Goal: Transaction & Acquisition: Book appointment/travel/reservation

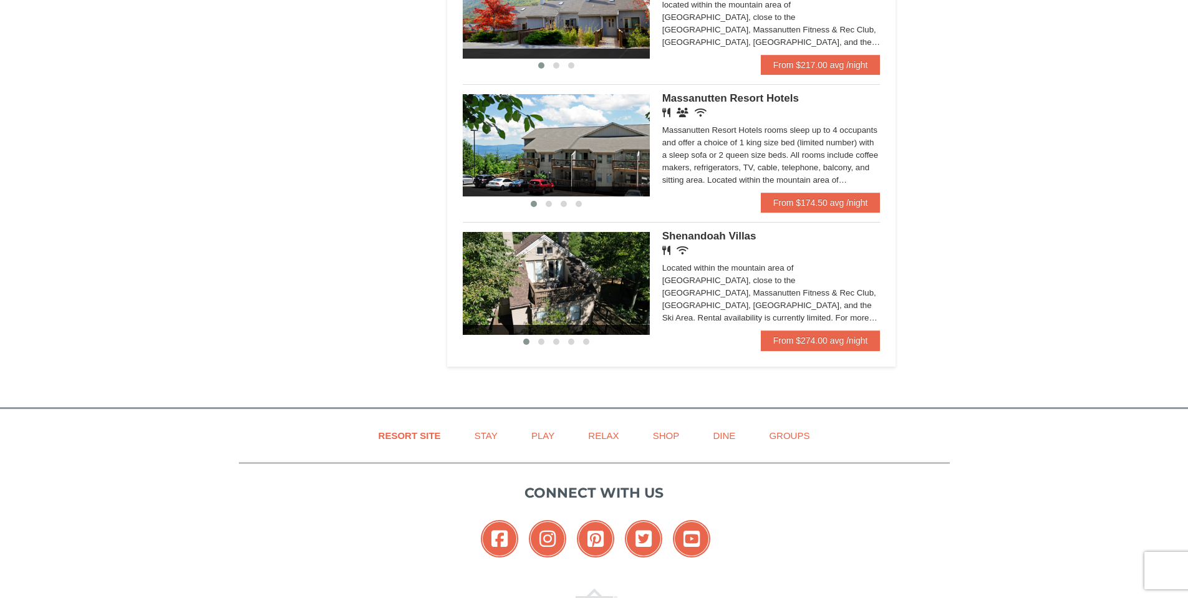
scroll to position [686, 0]
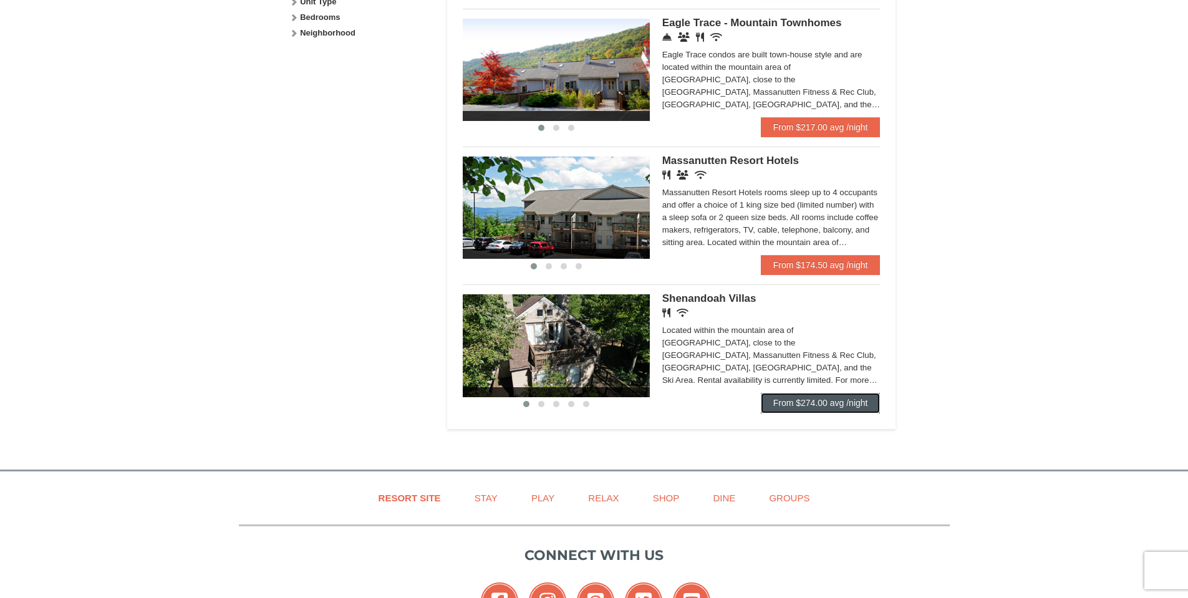
click at [841, 404] on link "From $274.00 avg /night" at bounding box center [821, 403] width 120 height 20
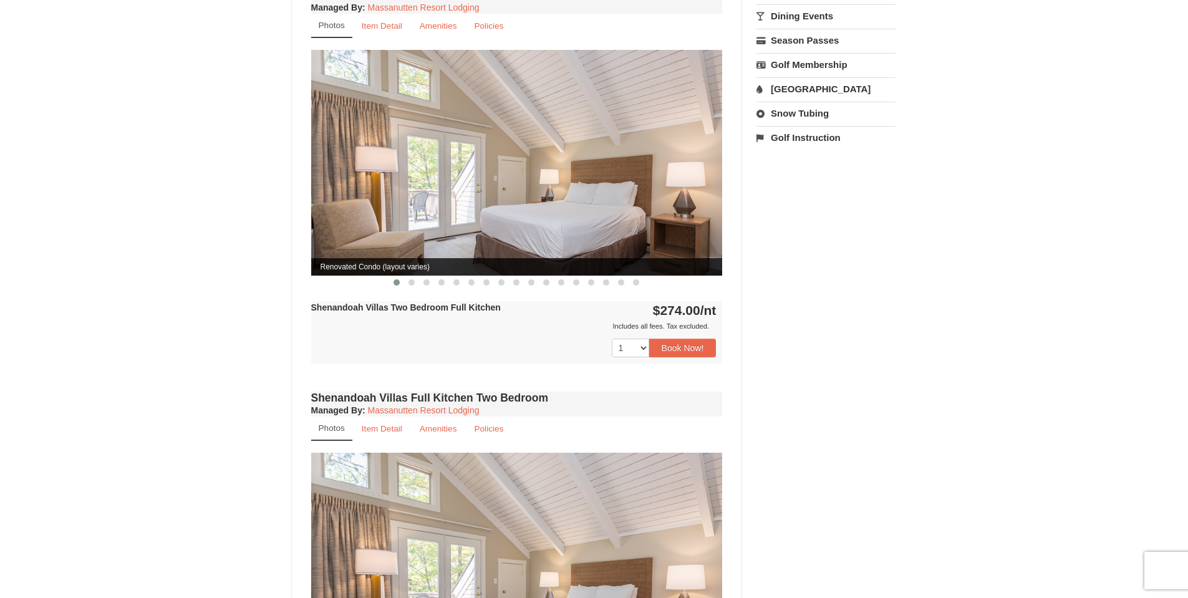
scroll to position [748, 0]
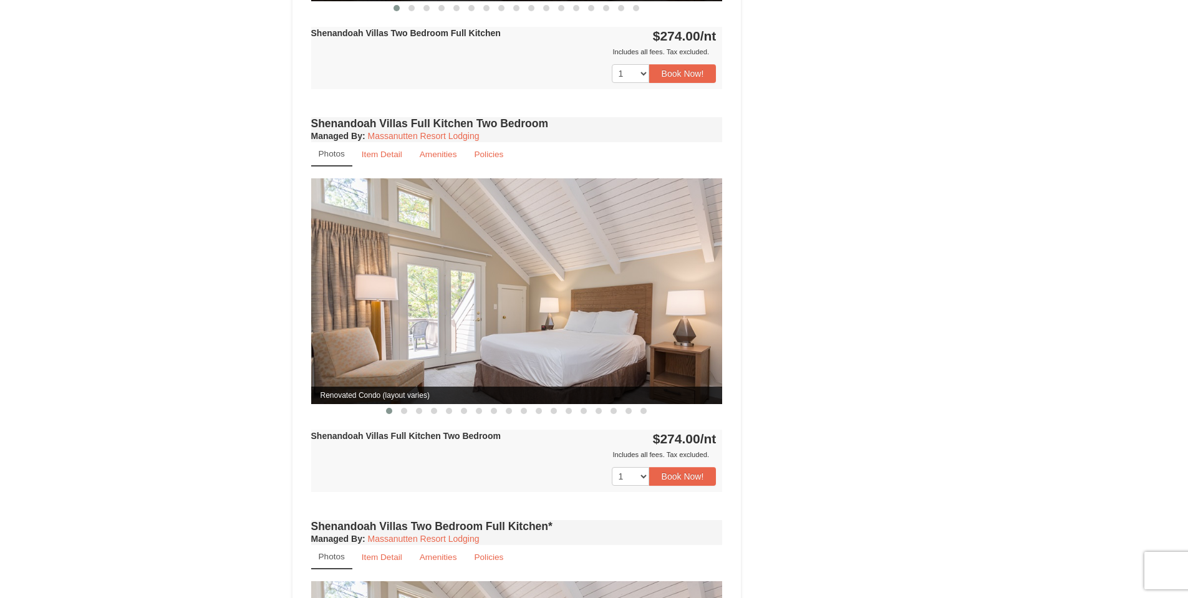
drag, startPoint x: 723, startPoint y: 296, endPoint x: 642, endPoint y: 289, distance: 81.4
click at [711, 296] on div "Shenandoah Villas Full Kitchen Two Bedroom Managed By : Massanutten Resort Lodg…" at bounding box center [517, 315] width 418 height 403
click at [635, 287] on img at bounding box center [517, 290] width 412 height 225
click at [384, 150] on small "Item Detail" at bounding box center [382, 154] width 41 height 9
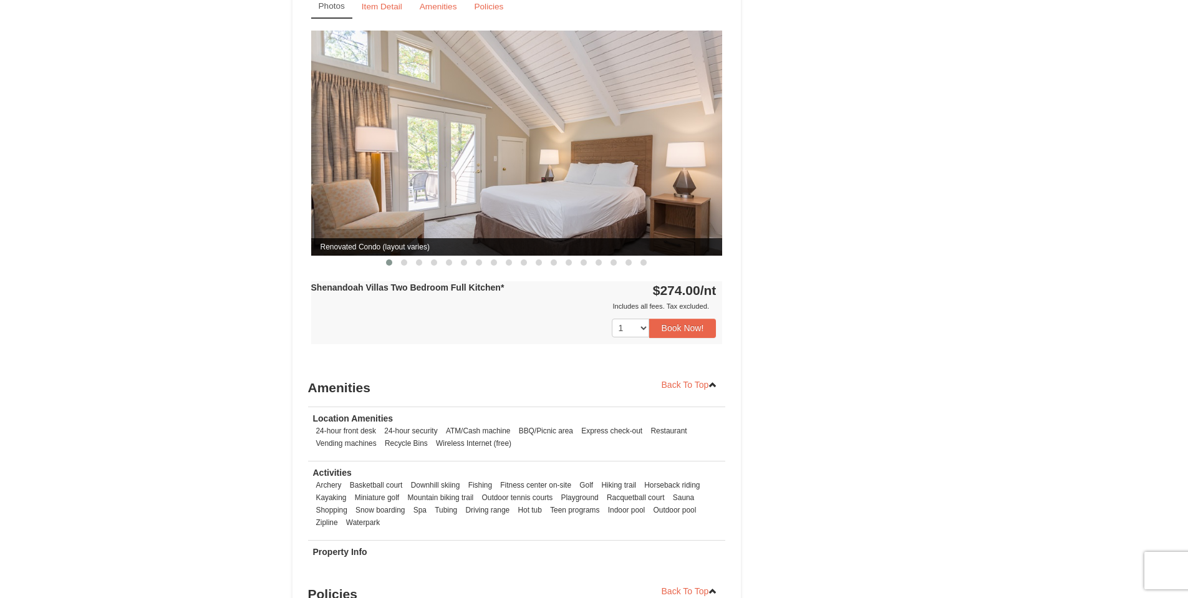
scroll to position [935, 0]
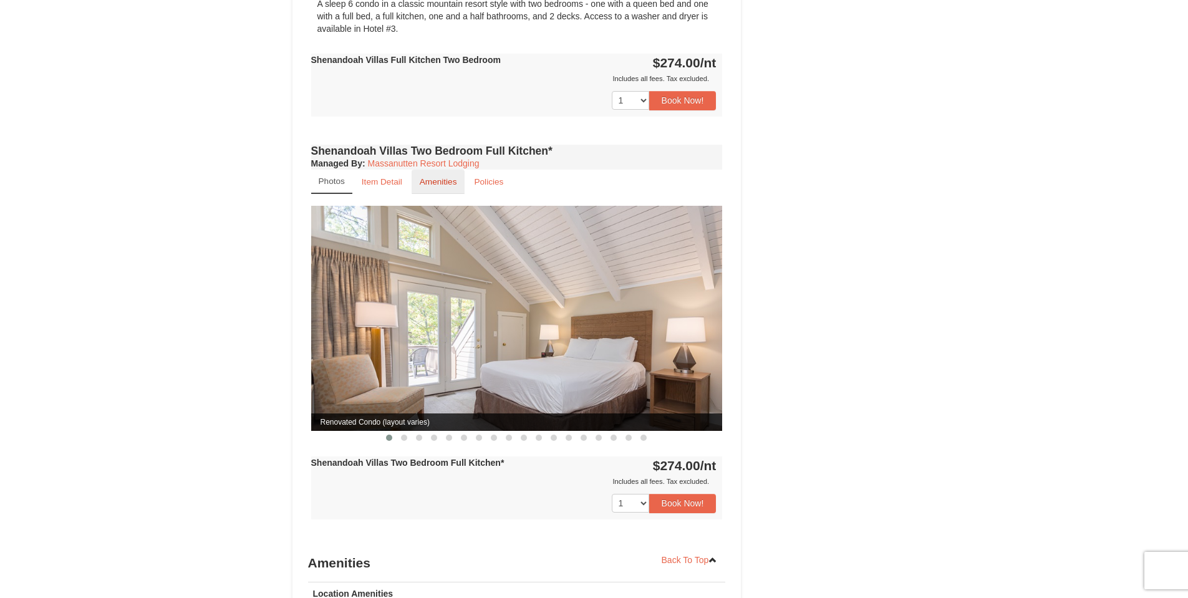
click at [434, 177] on small "Amenities" at bounding box center [438, 181] width 37 height 9
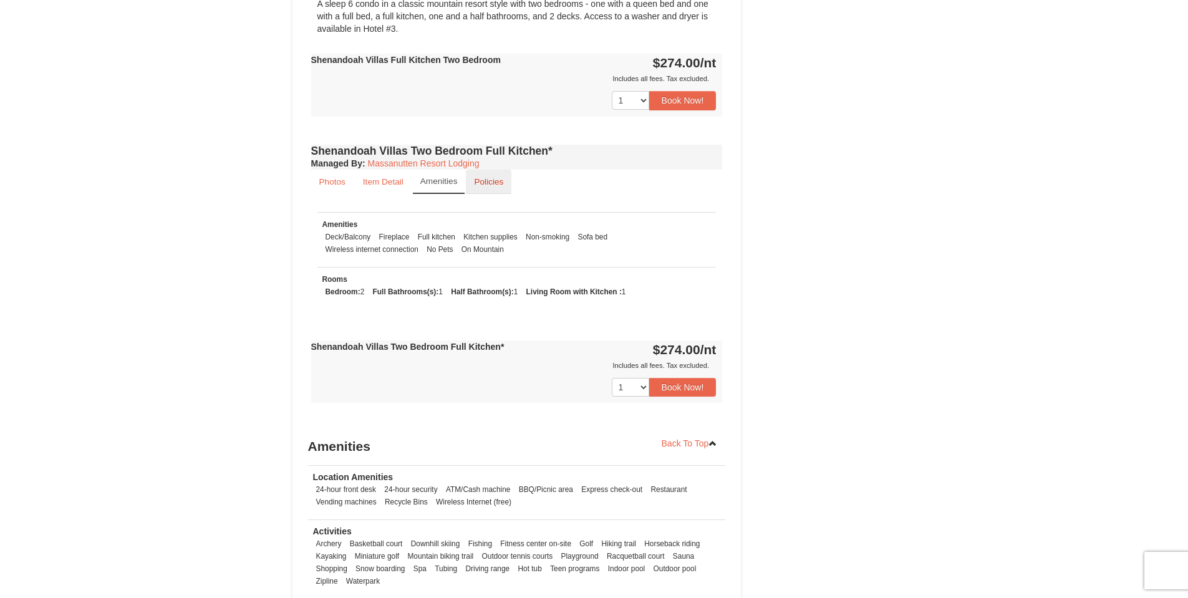
click at [496, 177] on small "Policies" at bounding box center [488, 181] width 29 height 9
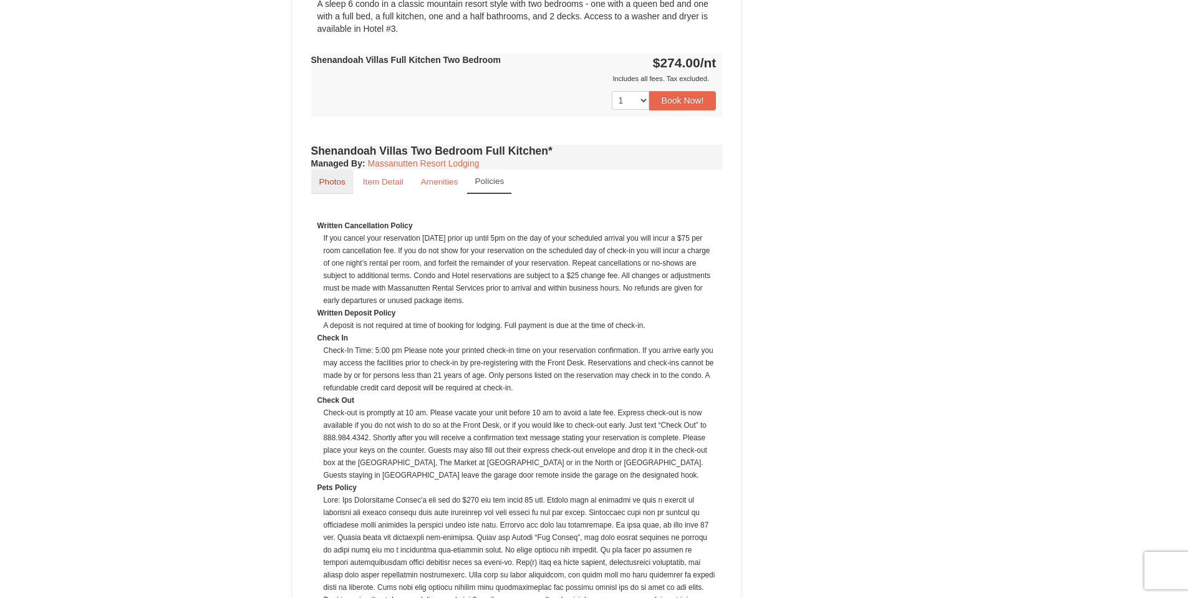
click at [330, 177] on small "Photos" at bounding box center [332, 181] width 26 height 9
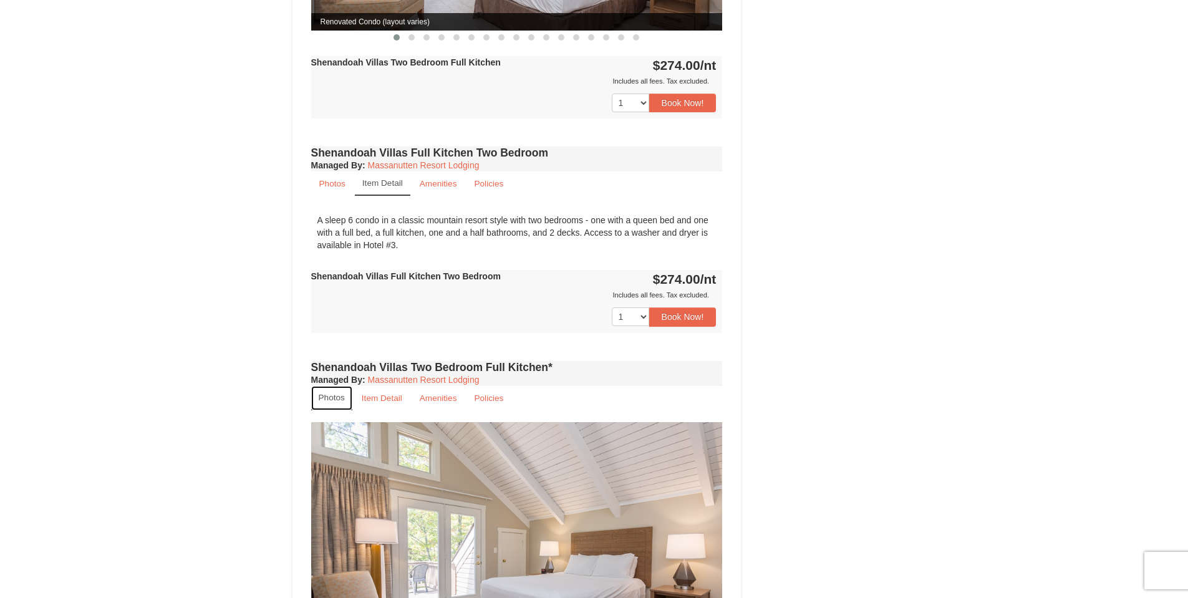
scroll to position [499, 0]
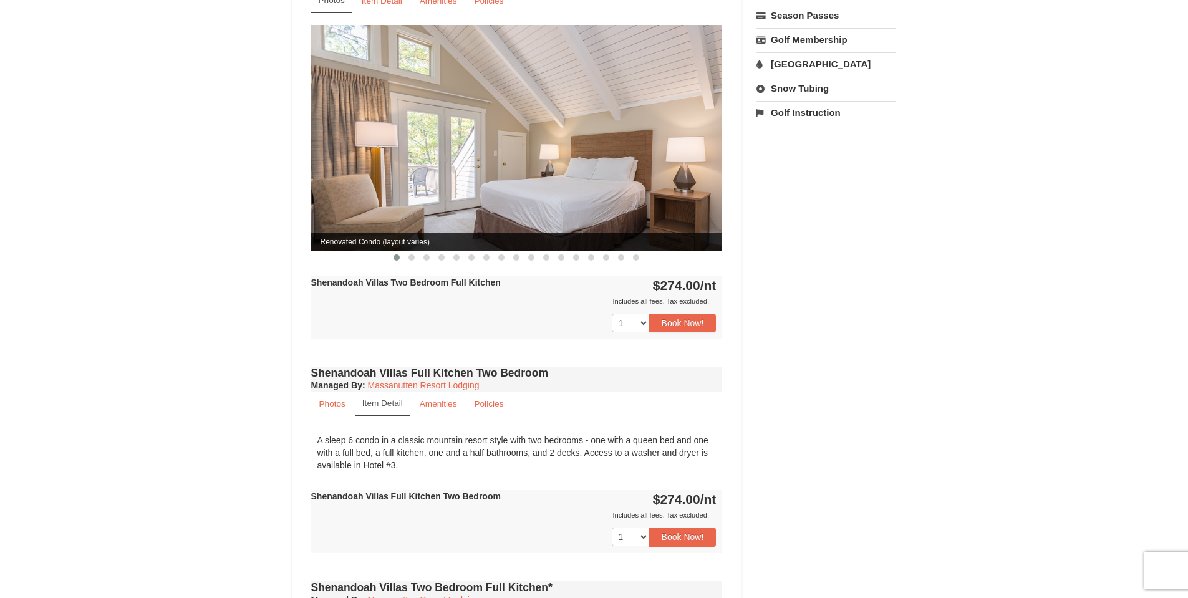
click at [399, 254] on span at bounding box center [396, 257] width 6 height 6
click at [686, 134] on img at bounding box center [517, 137] width 412 height 225
click at [691, 314] on button "Book Now!" at bounding box center [682, 323] width 67 height 19
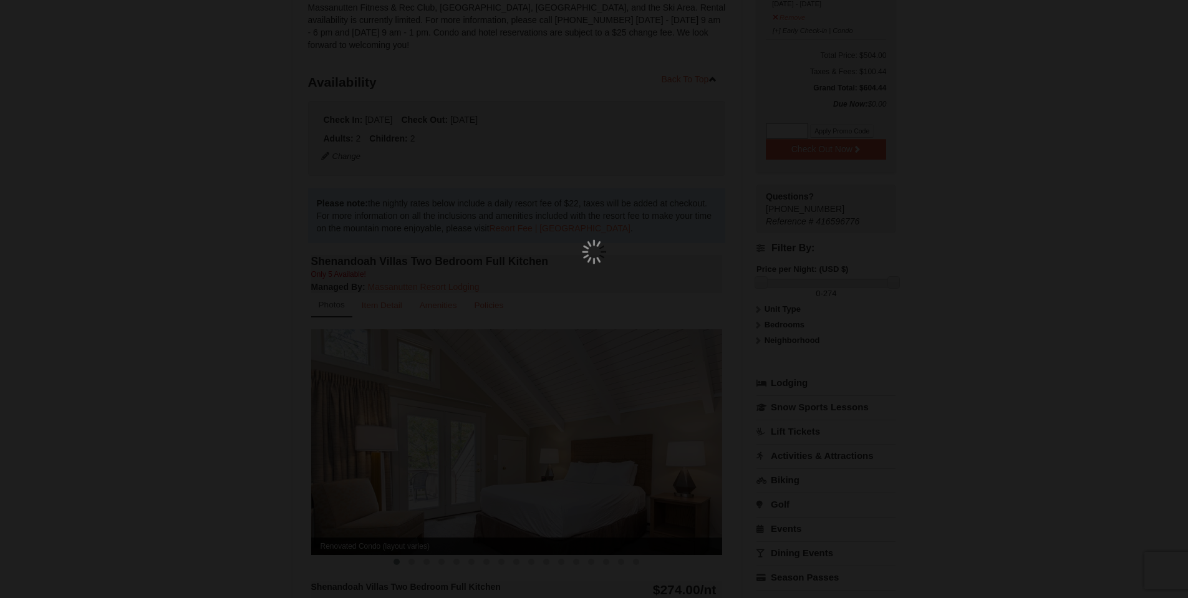
scroll to position [122, 0]
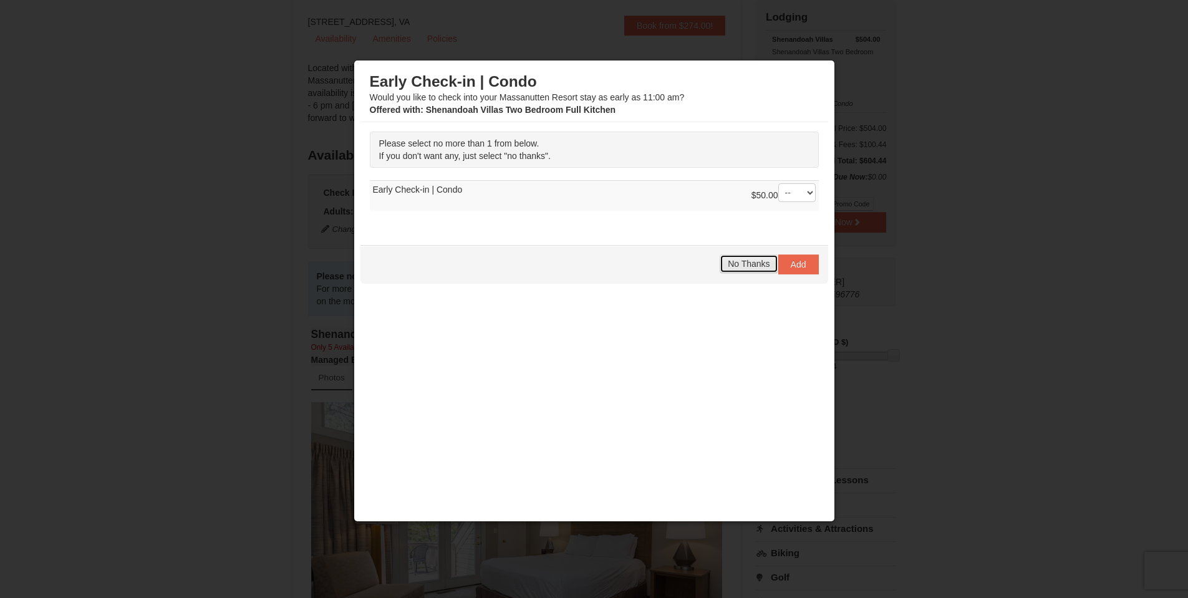
click at [765, 269] on button "No Thanks" at bounding box center [749, 263] width 58 height 19
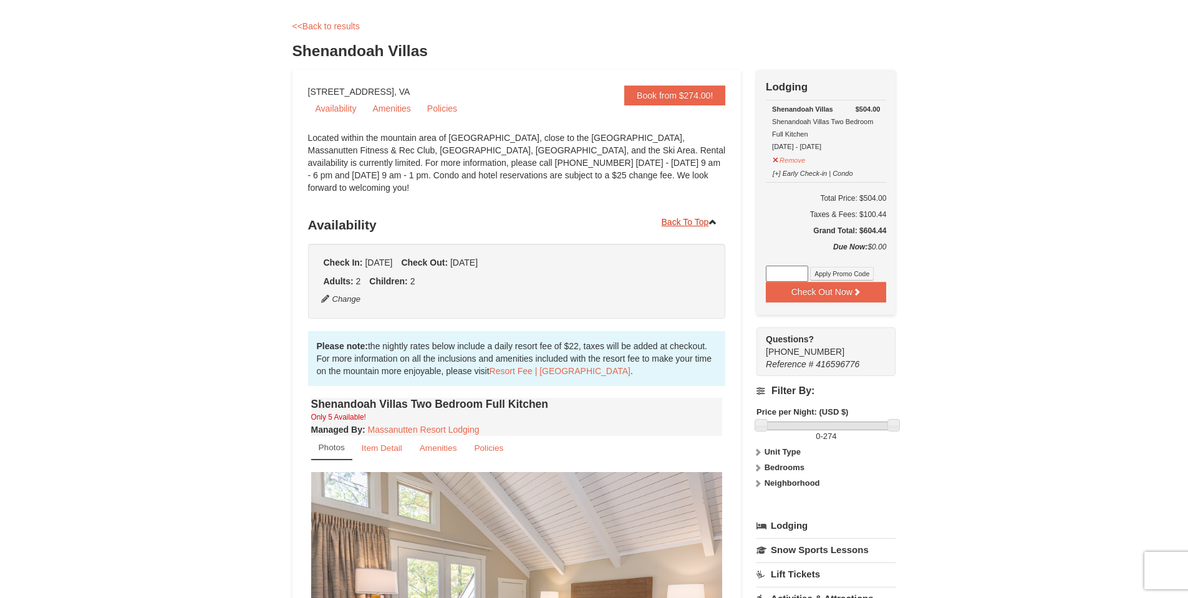
scroll to position [0, 0]
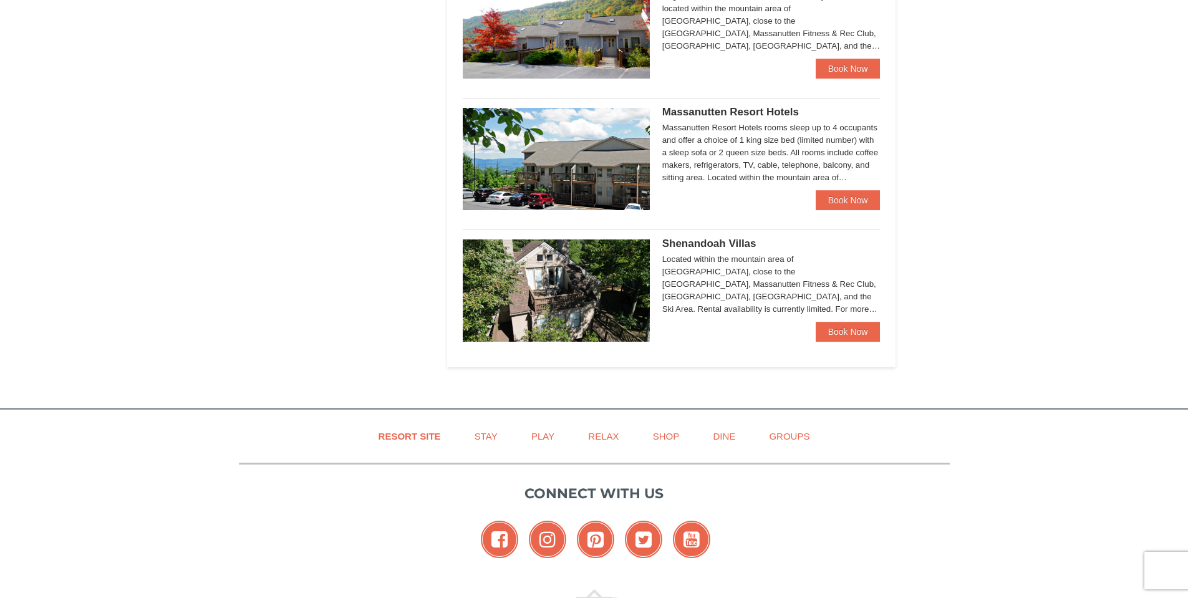
scroll to position [687, 0]
